Goal: Find specific page/section: Find specific page/section

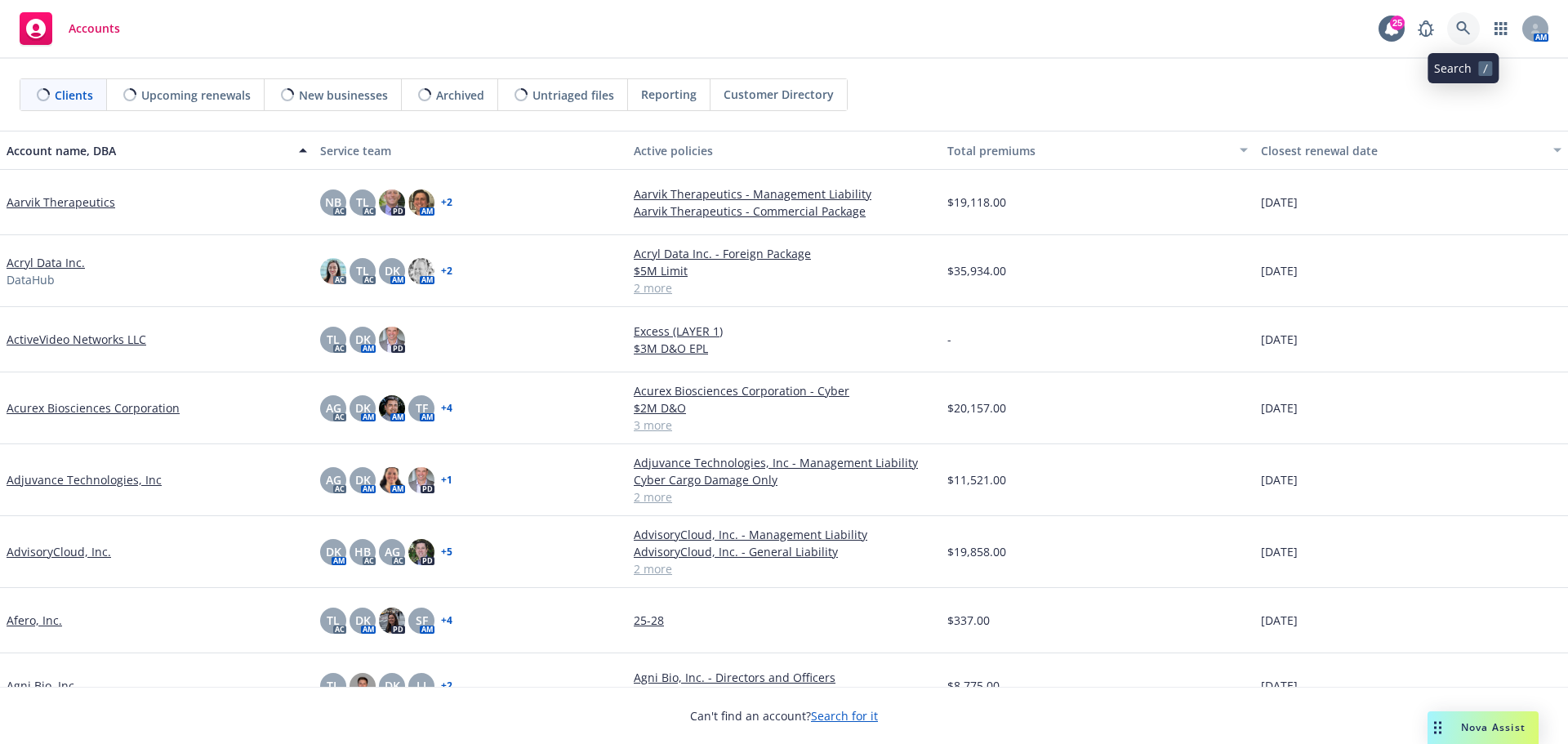
click at [1460, 35] on icon at bounding box center [1463, 28] width 14 height 14
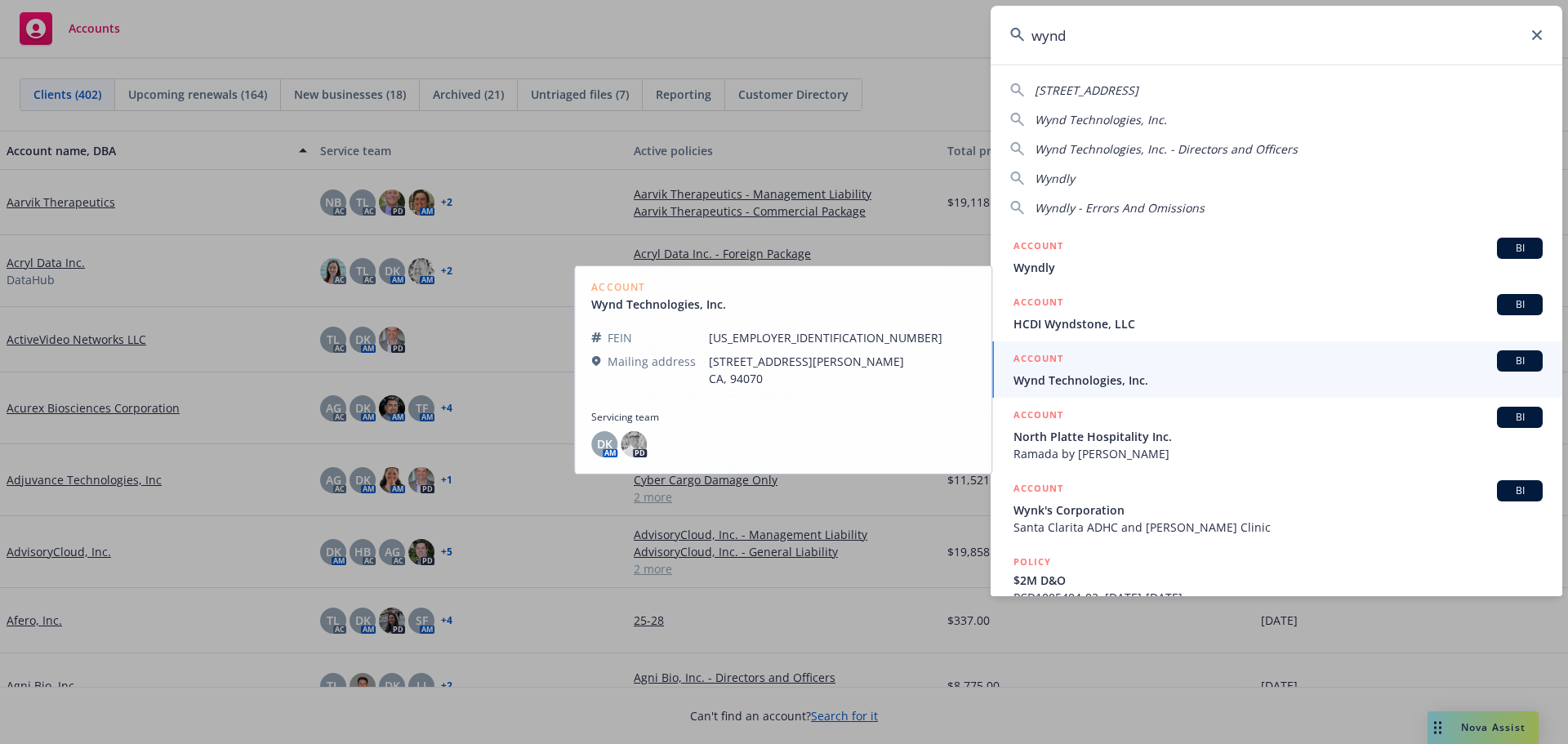
type input "wynd"
click at [1116, 375] on span "Wynd Technologies, Inc." at bounding box center [1278, 380] width 529 height 17
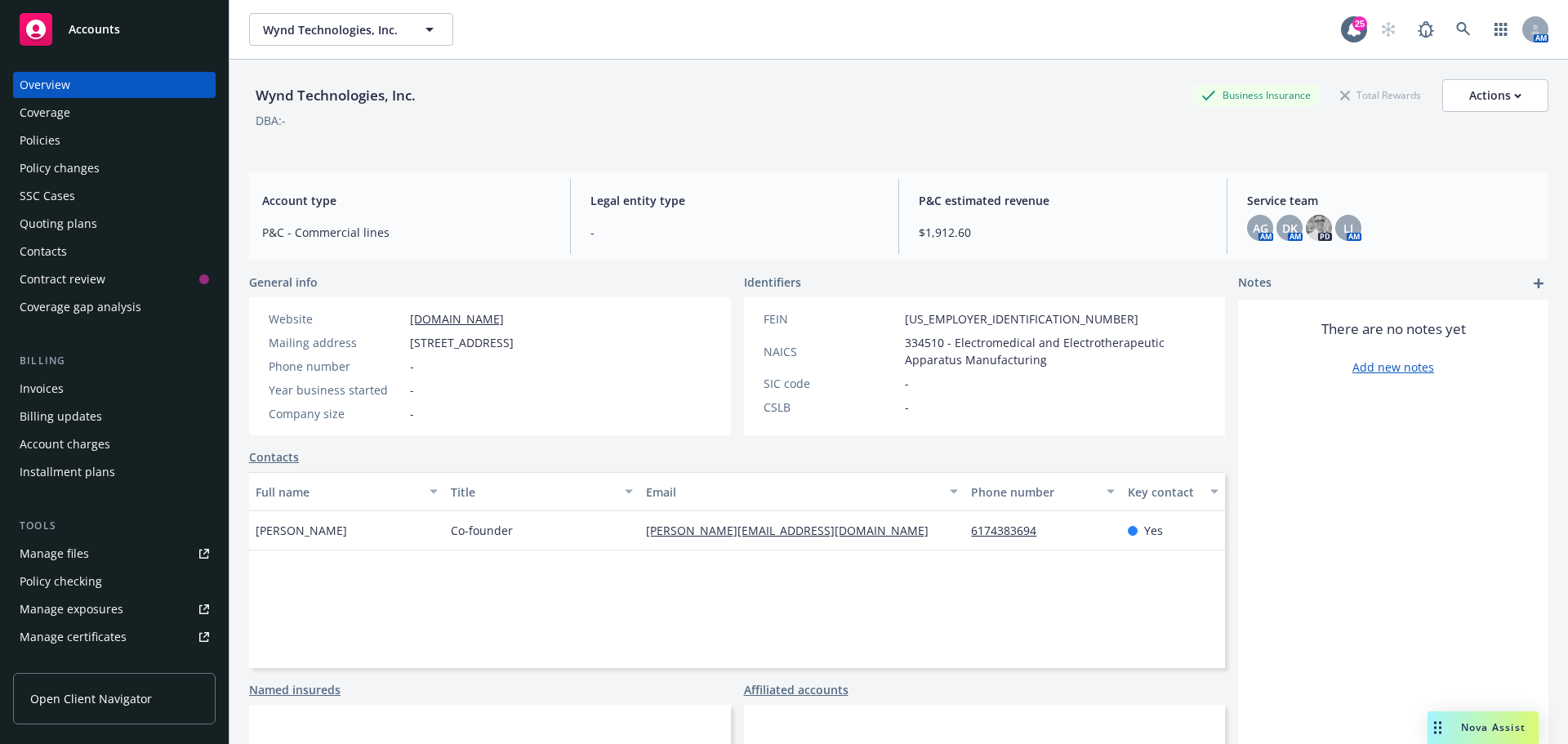
click at [1359, 229] on div "AG AM DK AM [PERSON_NAME] AM" at bounding box center [1391, 228] width 288 height 26
click at [1352, 230] on div "AG AM DK AM [PERSON_NAME] AM" at bounding box center [1391, 228] width 288 height 26
click at [1348, 228] on div "LI" at bounding box center [1348, 228] width 26 height 26
